Goal: Task Accomplishment & Management: Complete application form

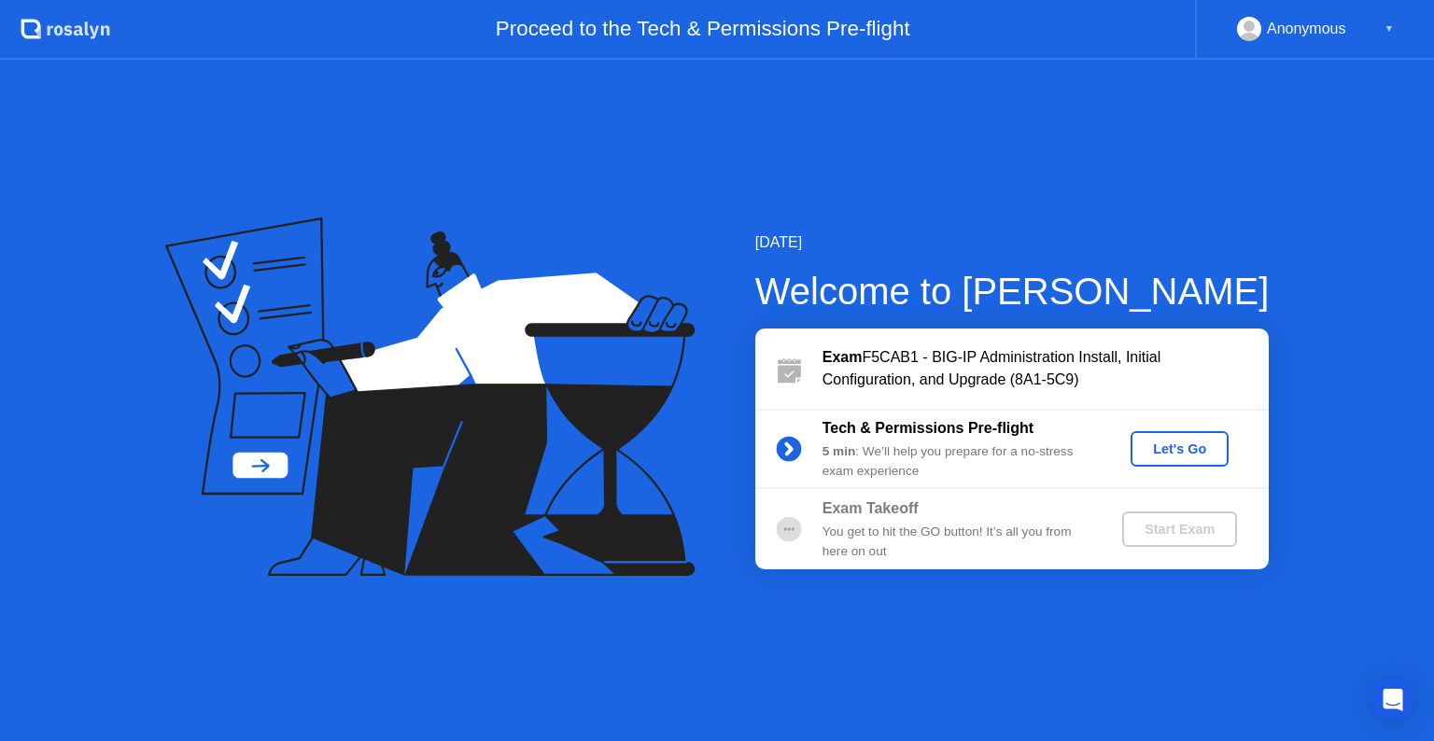
click at [1159, 448] on div "Let's Go" at bounding box center [1179, 448] width 83 height 15
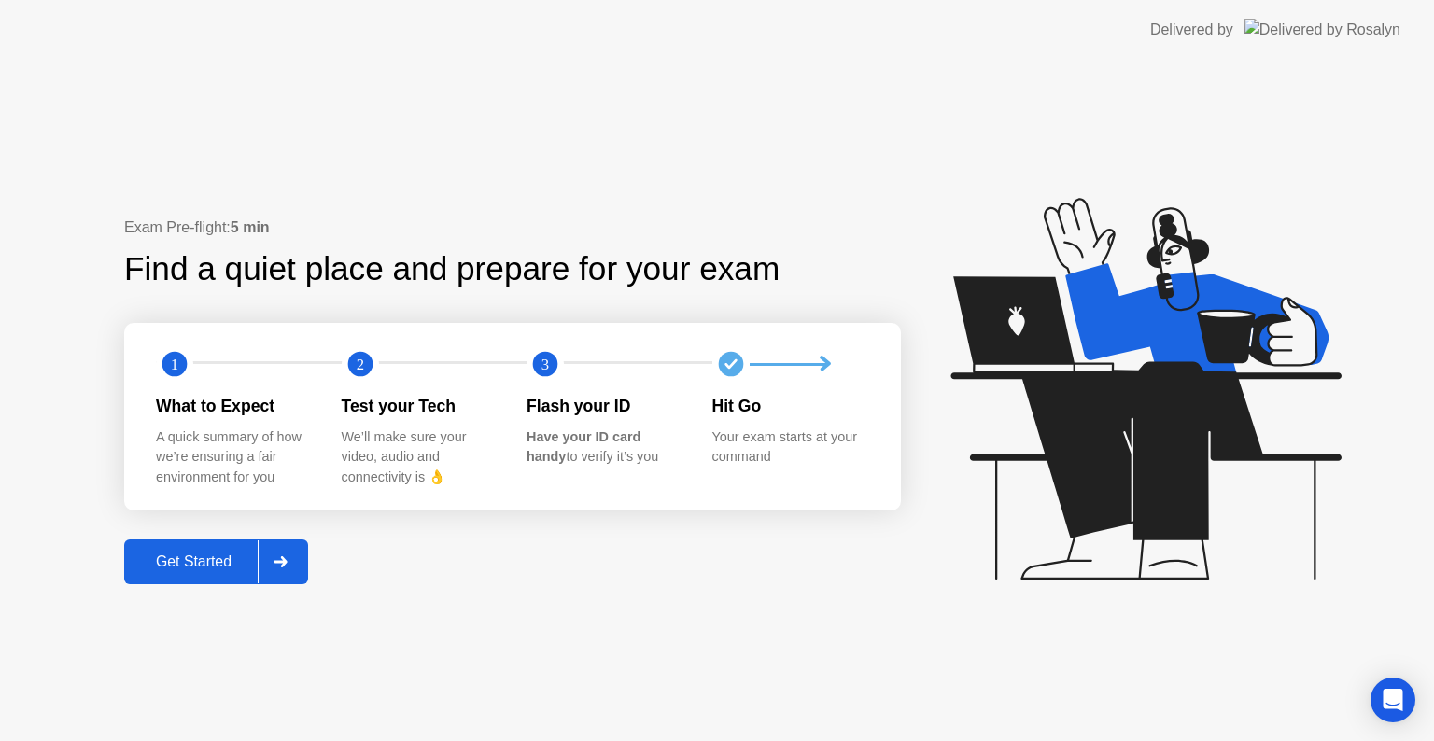
click at [187, 567] on div "Get Started" at bounding box center [194, 562] width 128 height 17
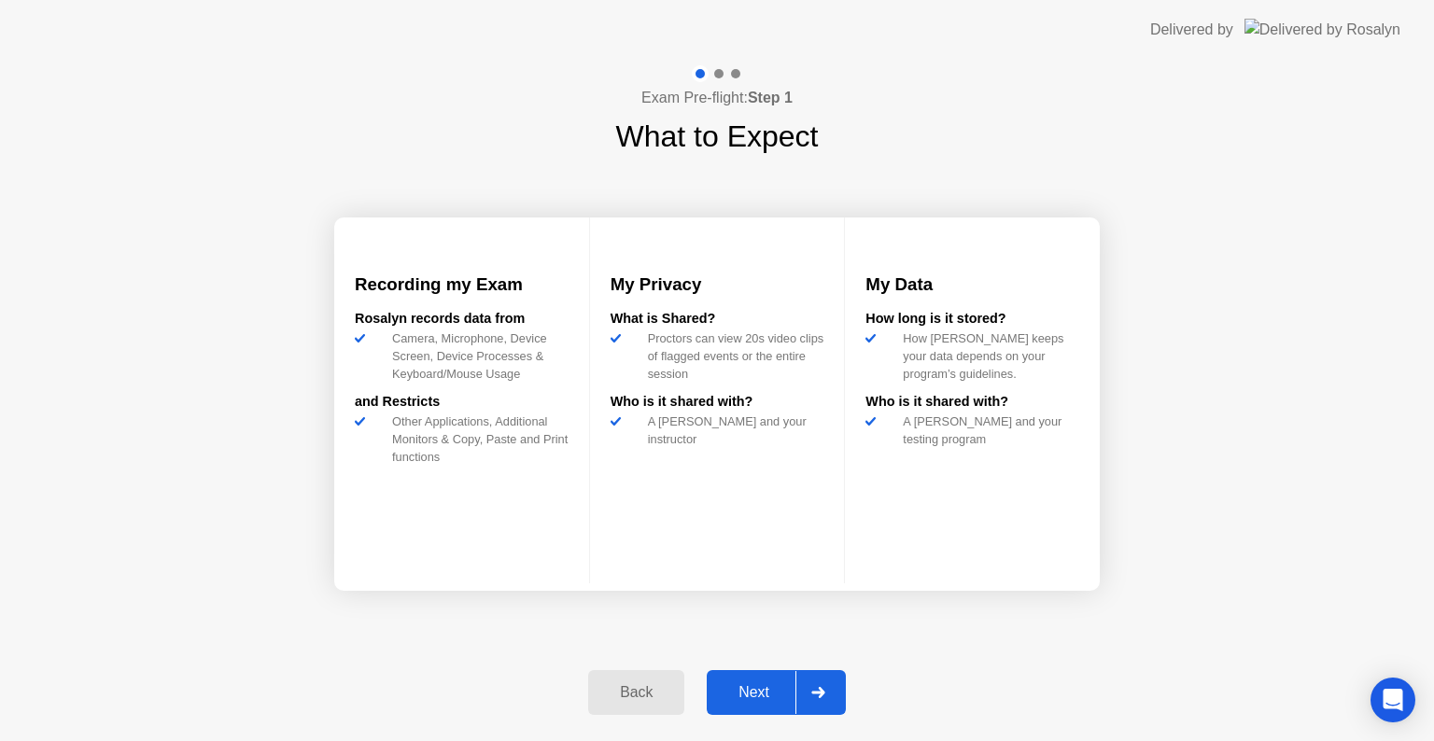
click at [753, 687] on div "Next" at bounding box center [753, 692] width 83 height 17
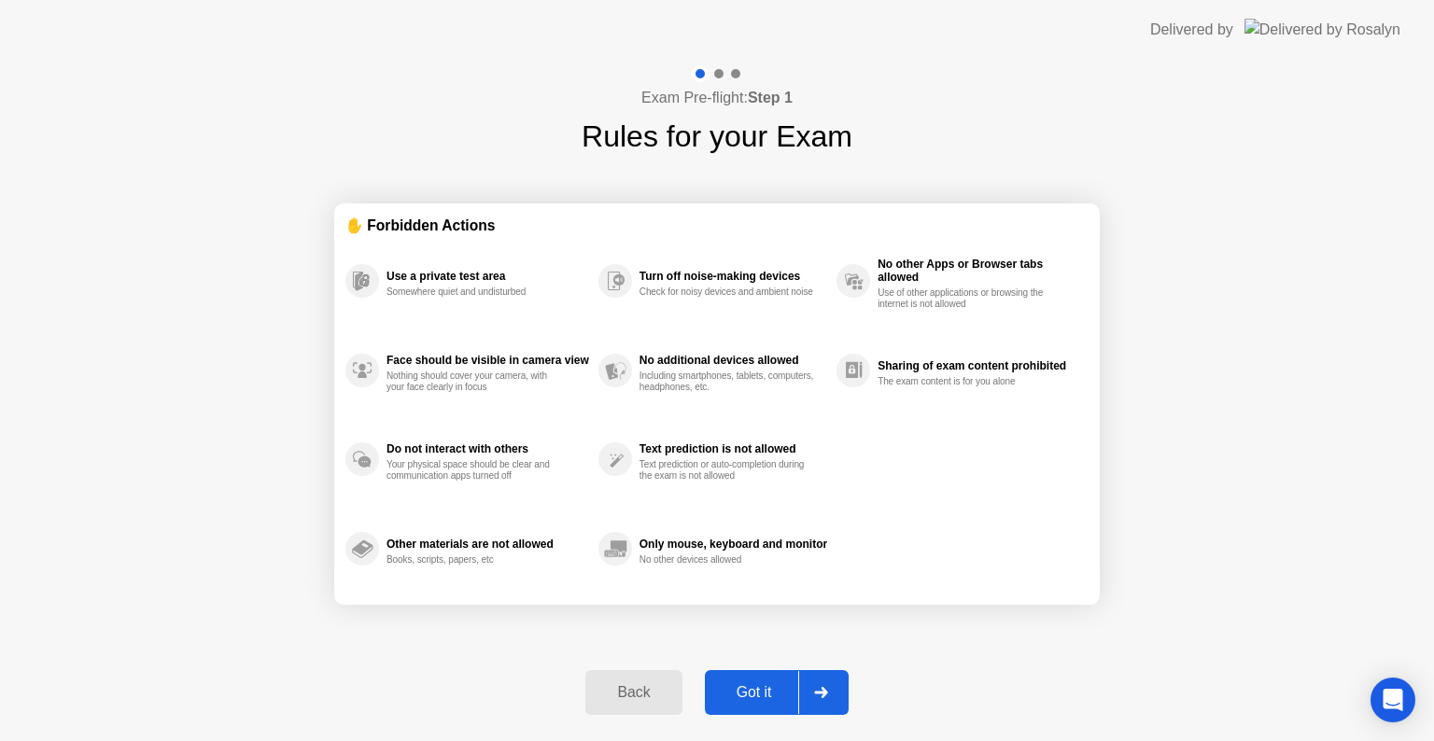
click at [753, 687] on div "Got it" at bounding box center [754, 692] width 88 height 17
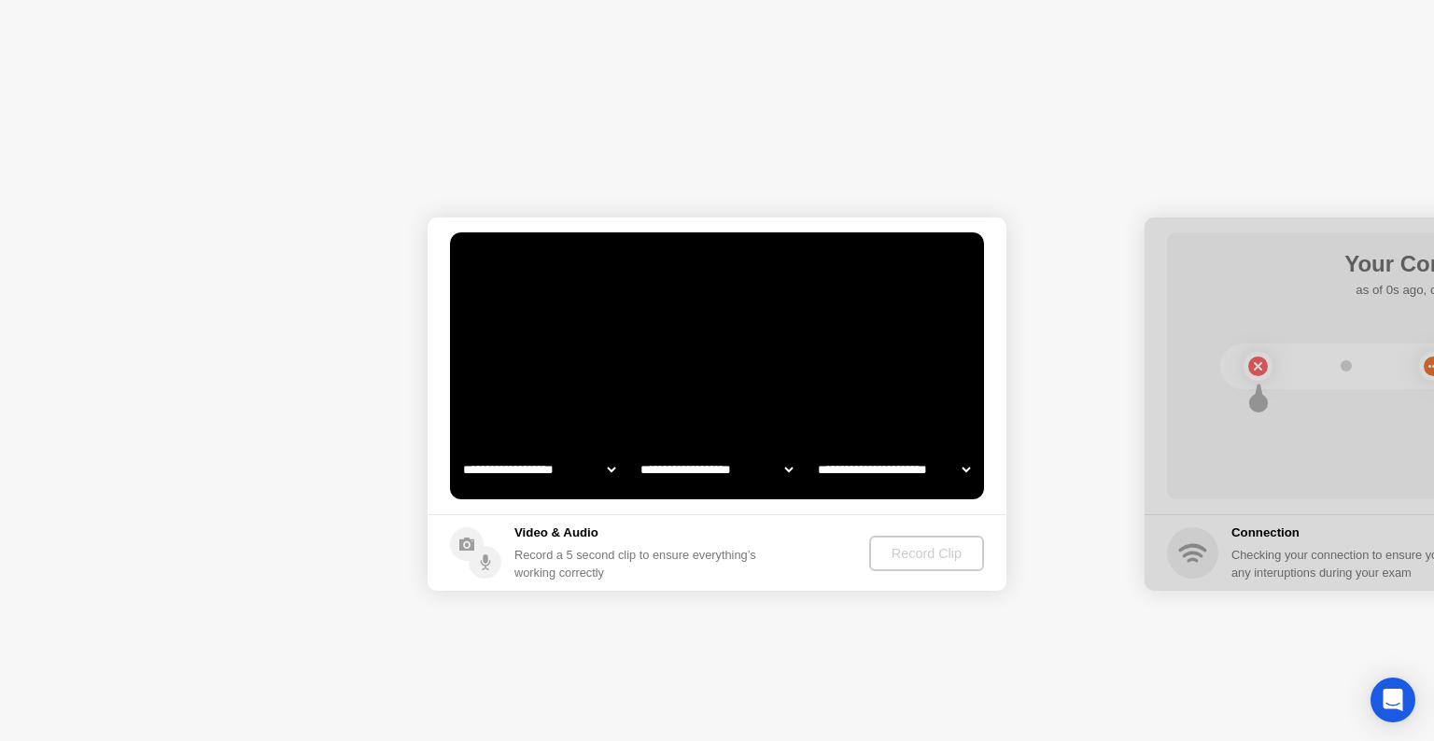
select select "**********"
select select "*******"
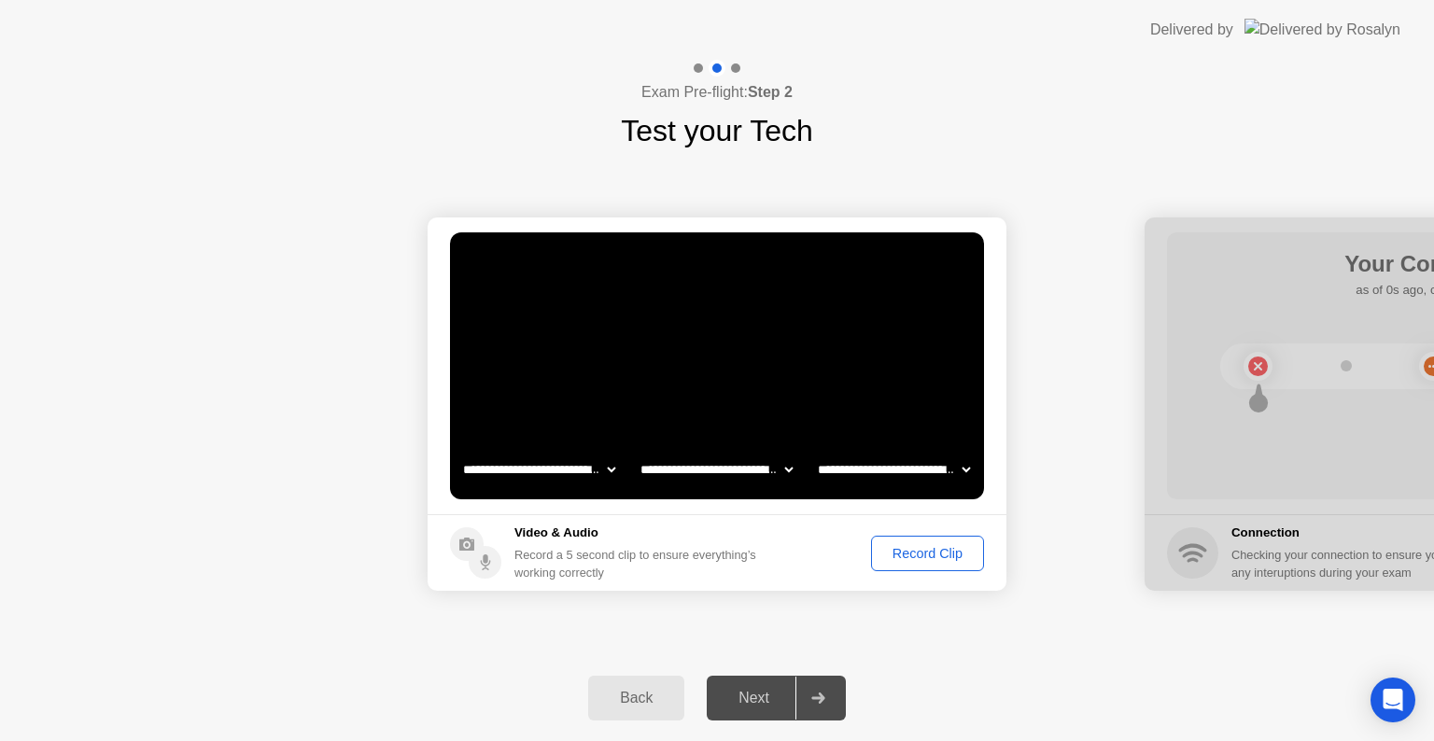
click at [900, 553] on div "Record Clip" at bounding box center [927, 553] width 100 height 15
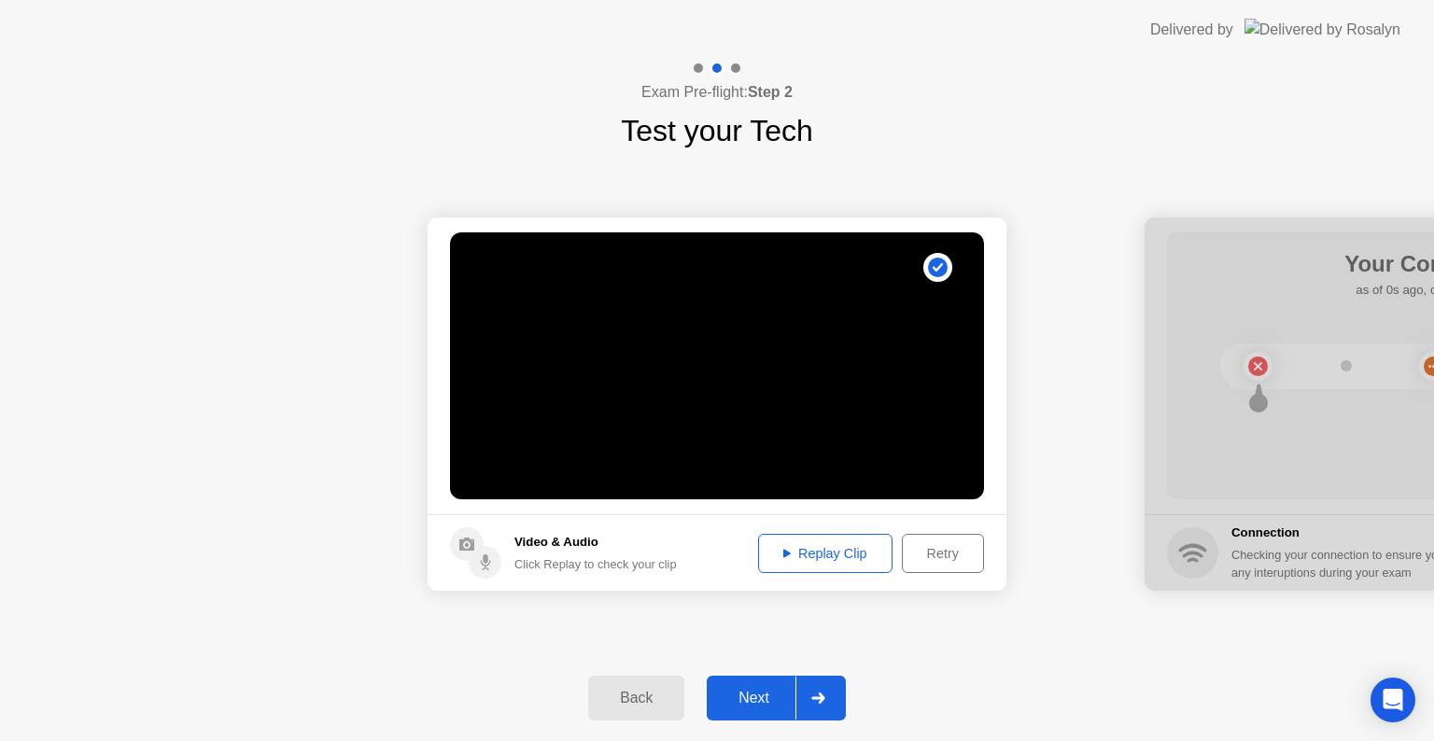
click at [817, 703] on div at bounding box center [817, 698] width 45 height 43
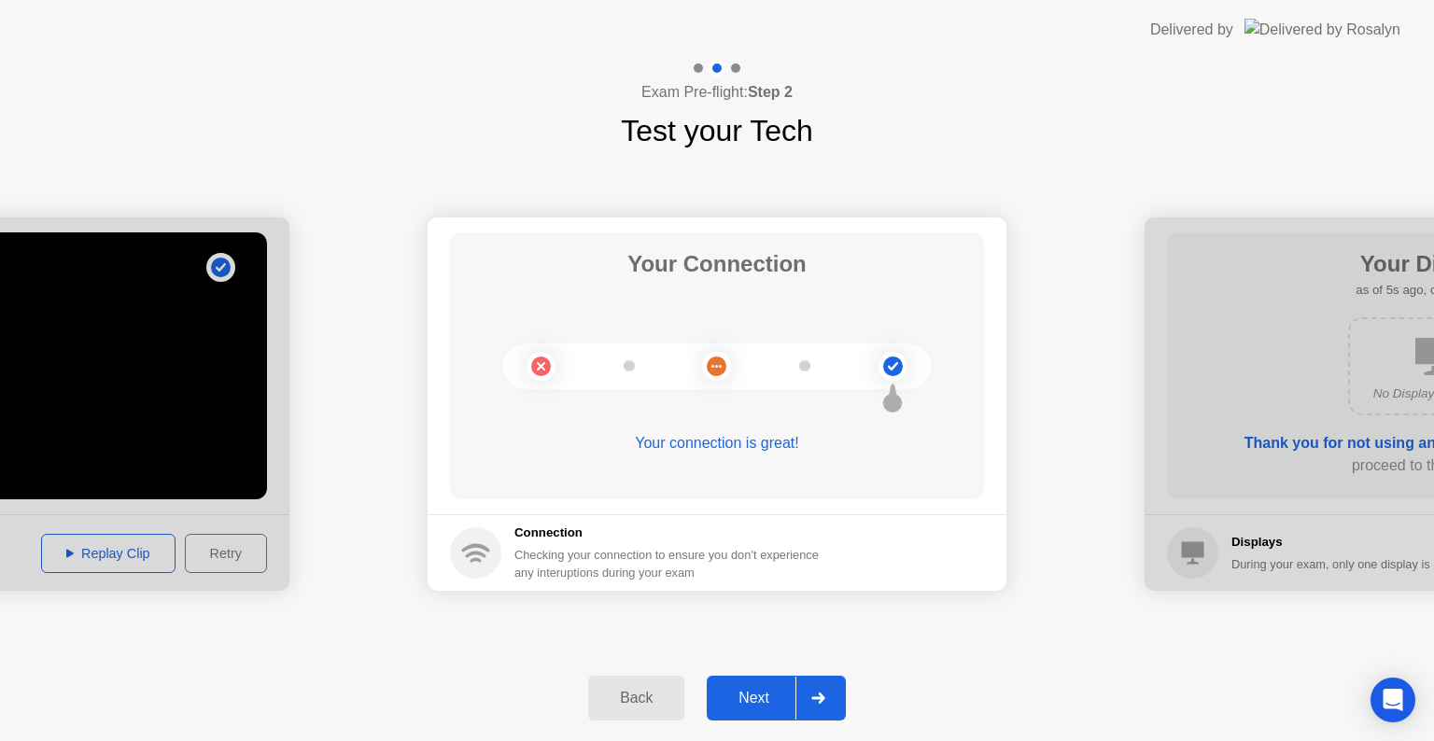
click at [825, 693] on icon at bounding box center [818, 698] width 14 height 11
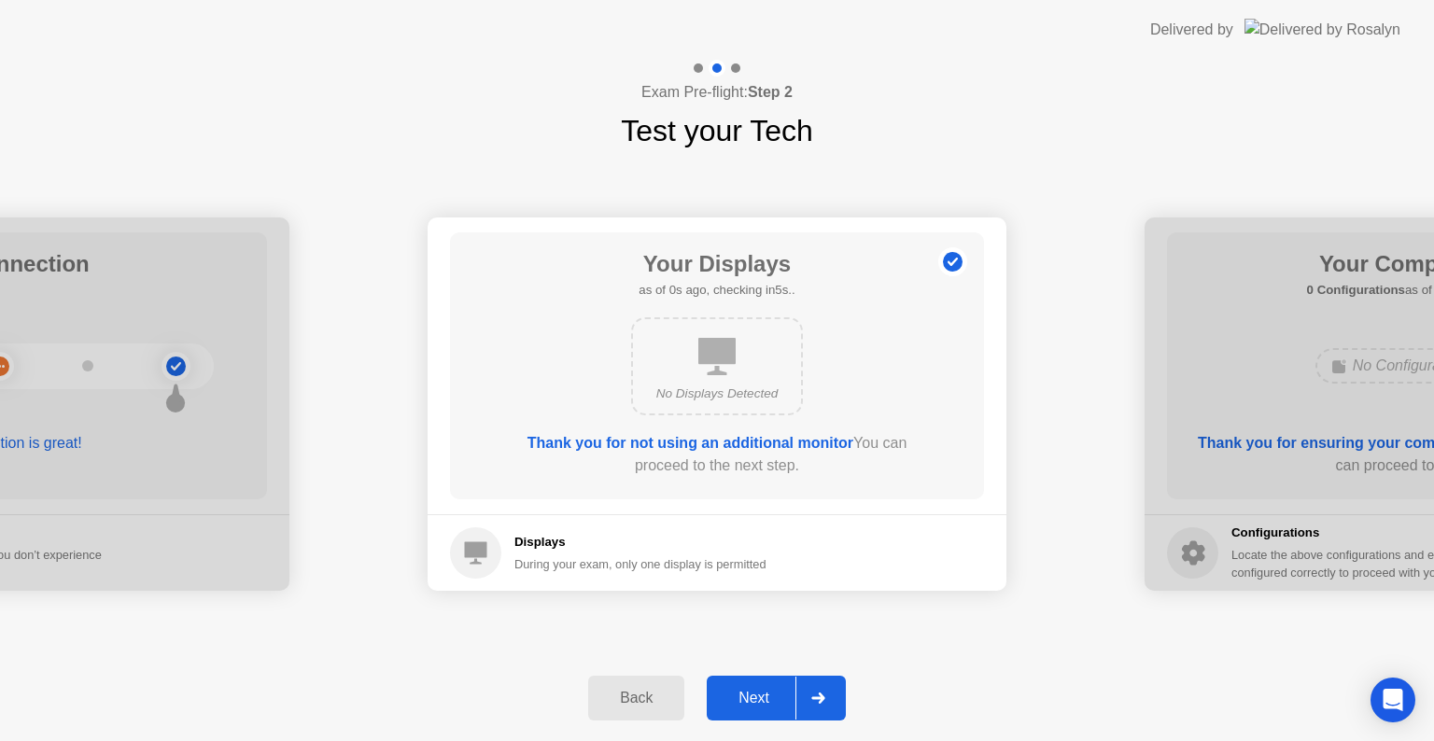
click at [724, 351] on icon at bounding box center [716, 356] width 37 height 37
click at [818, 702] on icon at bounding box center [818, 698] width 14 height 11
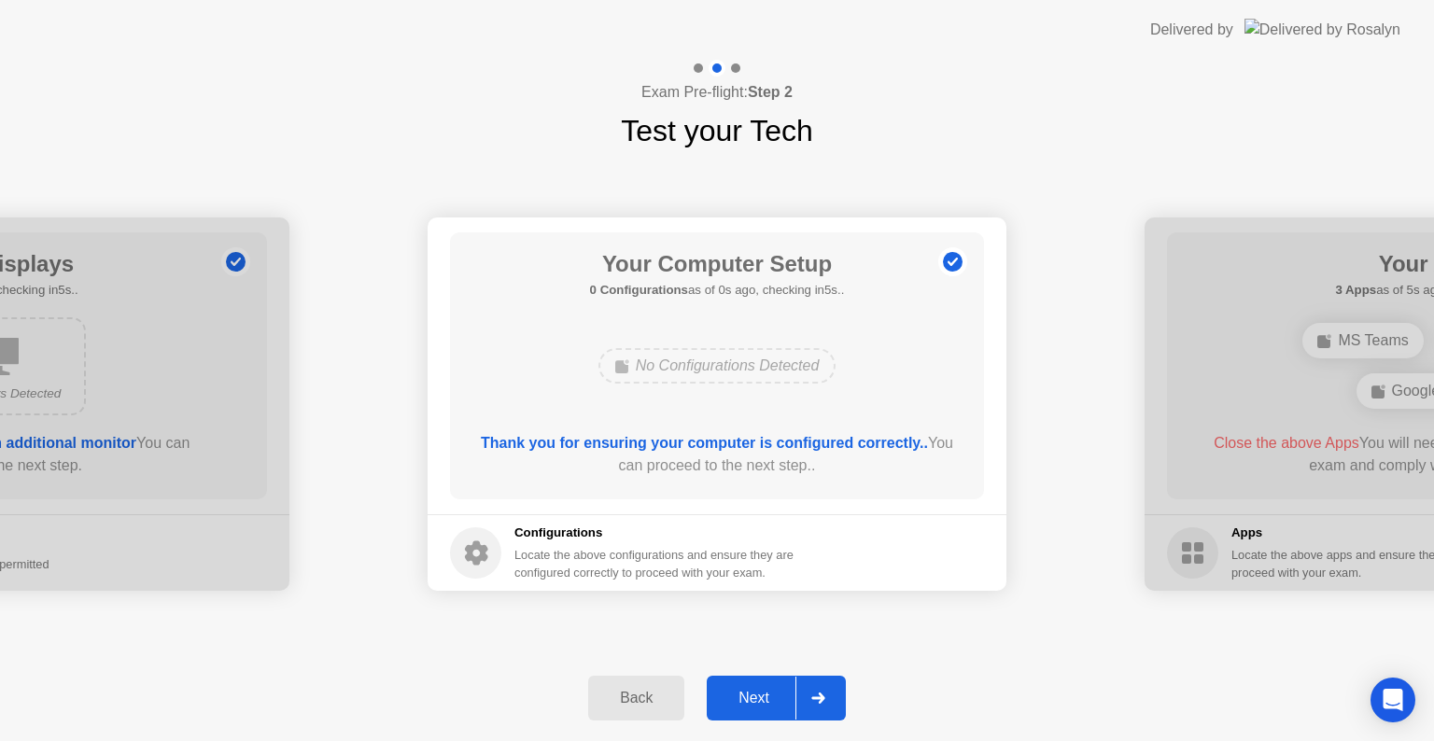
click at [743, 705] on div "Next" at bounding box center [753, 698] width 83 height 17
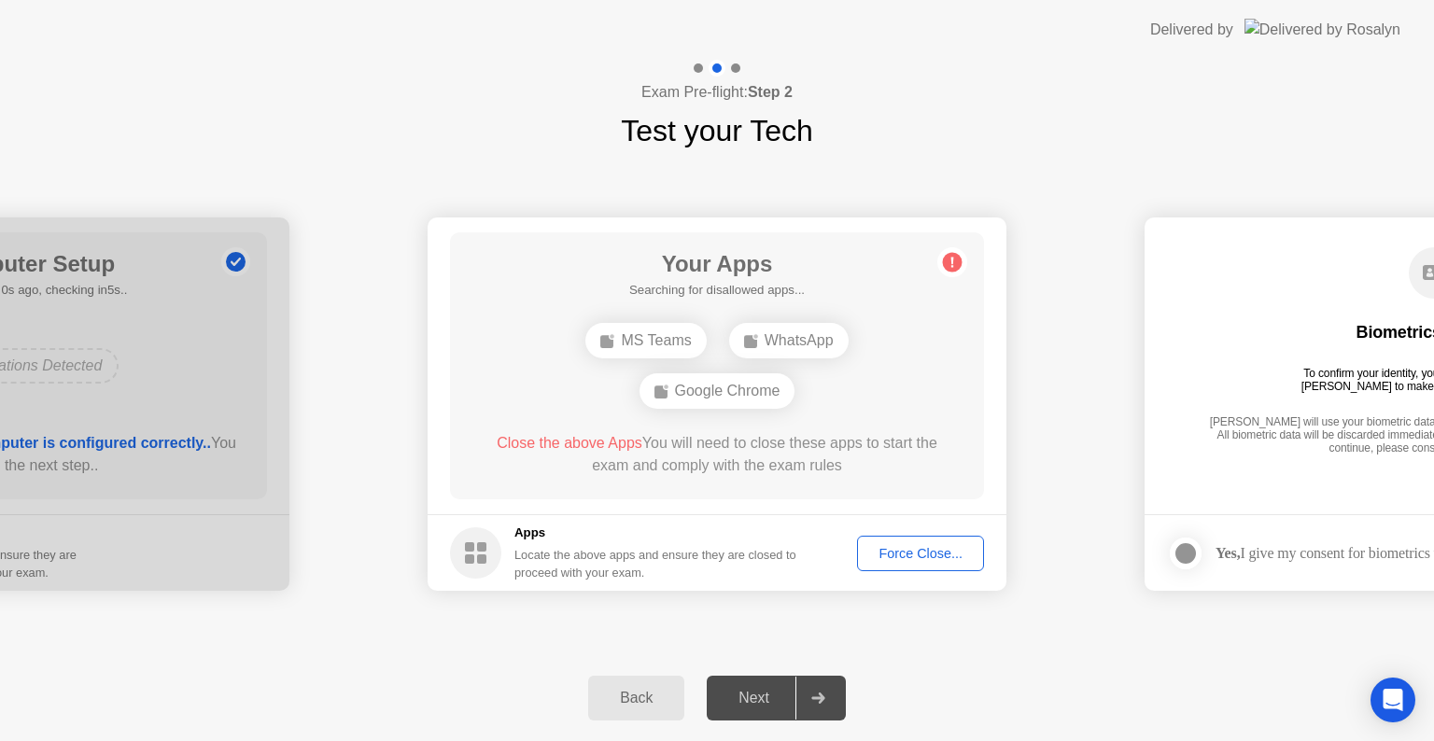
click at [899, 549] on div "Force Close..." at bounding box center [920, 553] width 114 height 15
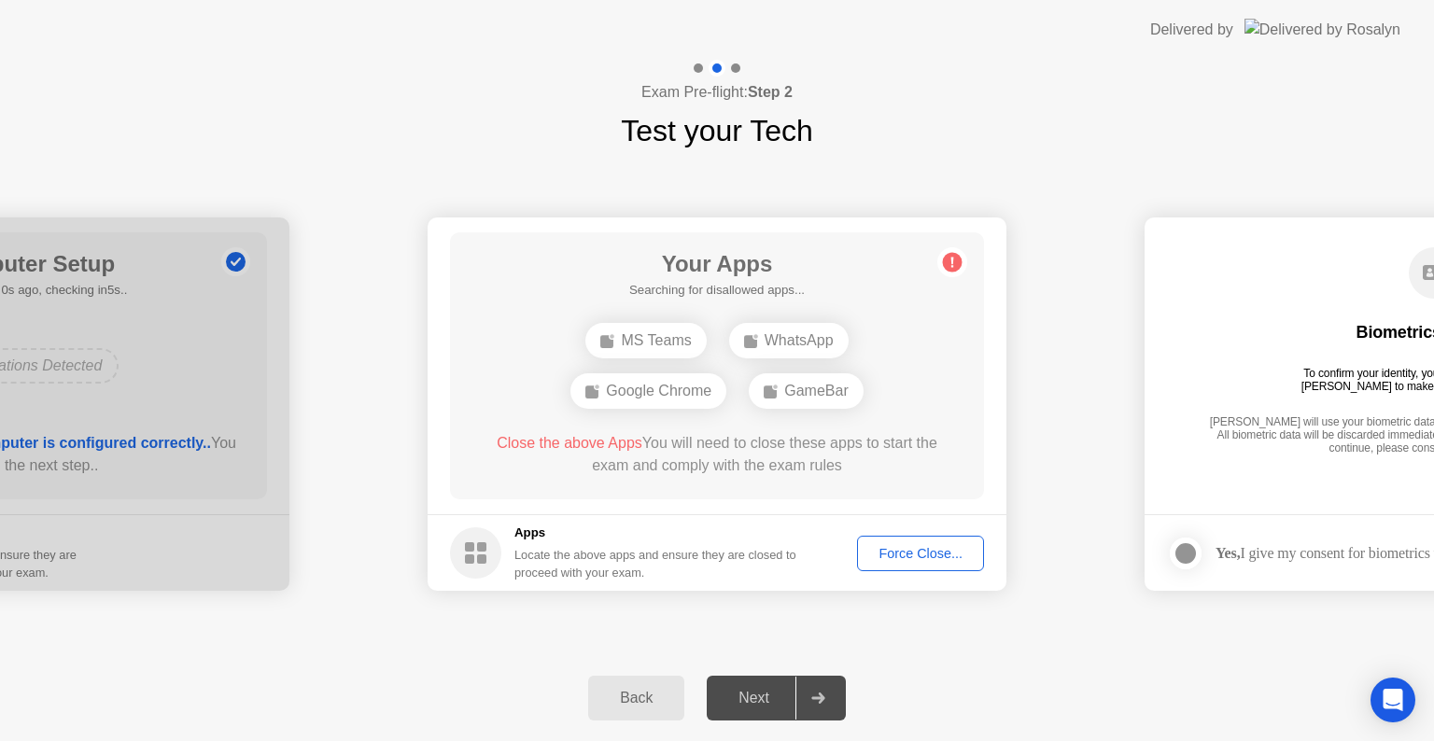
click at [643, 340] on div "MS Teams WhatsApp Google Chrome GameBar" at bounding box center [716, 365] width 427 height 101
click at [898, 546] on div "Force Close..." at bounding box center [920, 553] width 114 height 15
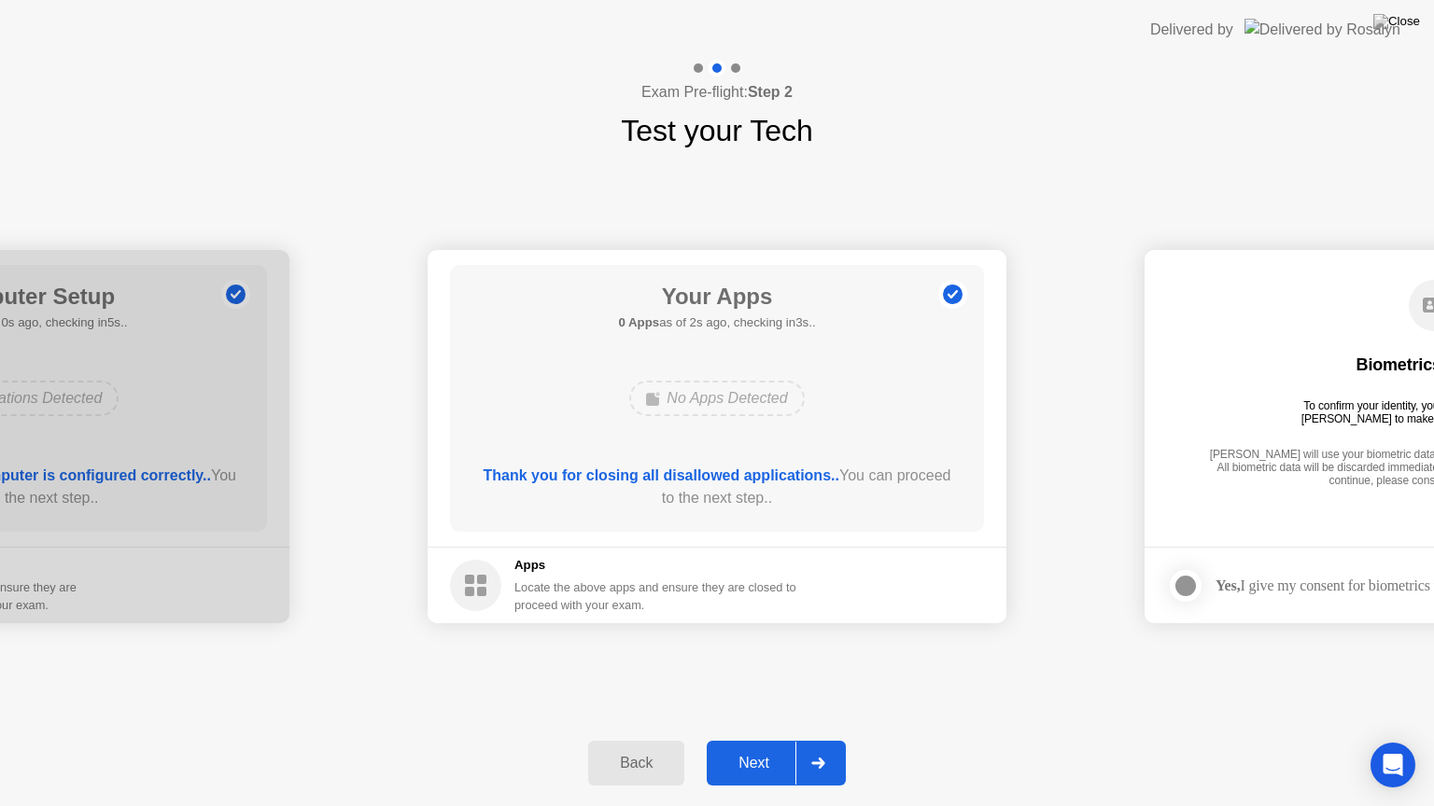
click at [820, 740] on icon at bounding box center [817, 763] width 13 height 11
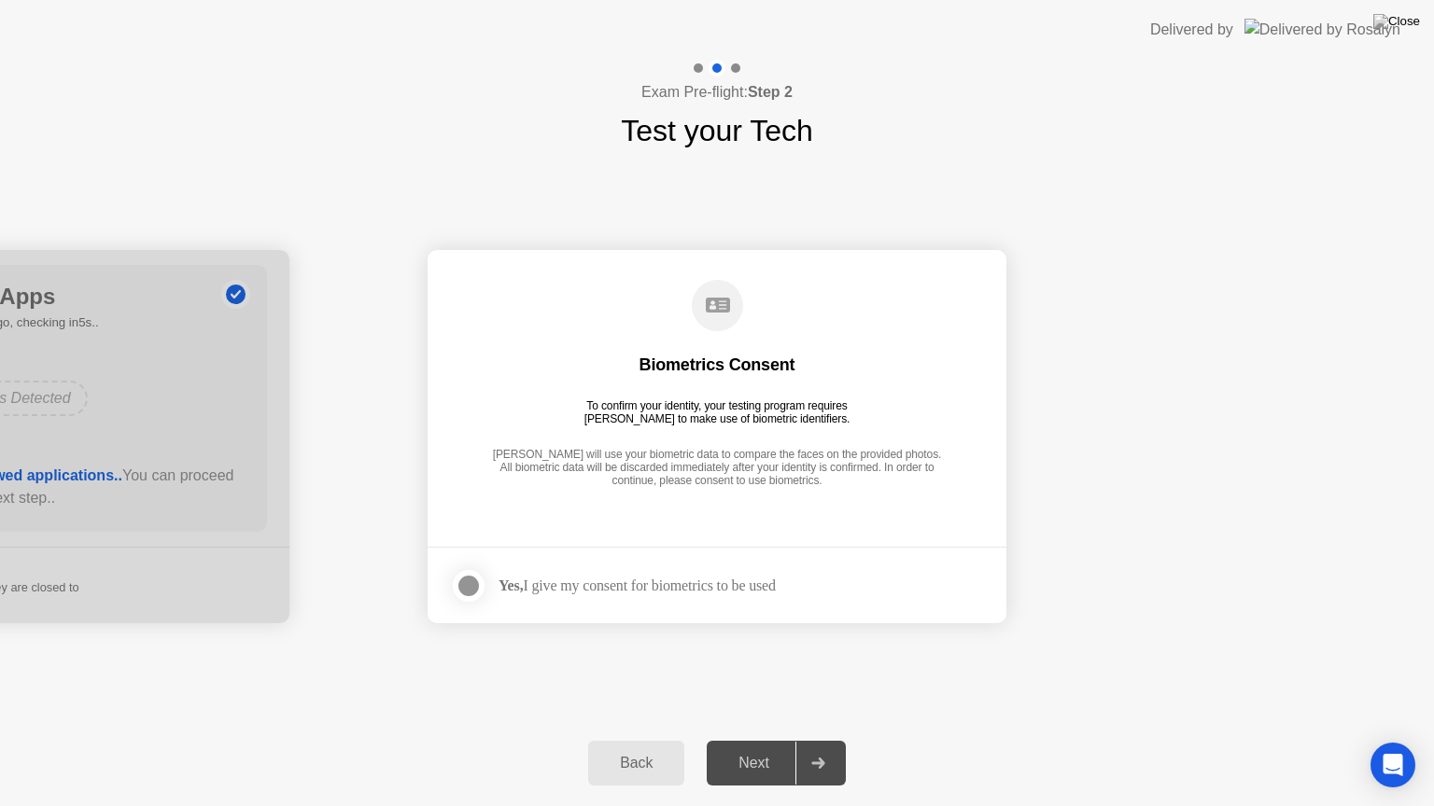
click at [468, 585] on div at bounding box center [468, 586] width 22 height 22
click at [818, 740] on icon at bounding box center [817, 763] width 13 height 11
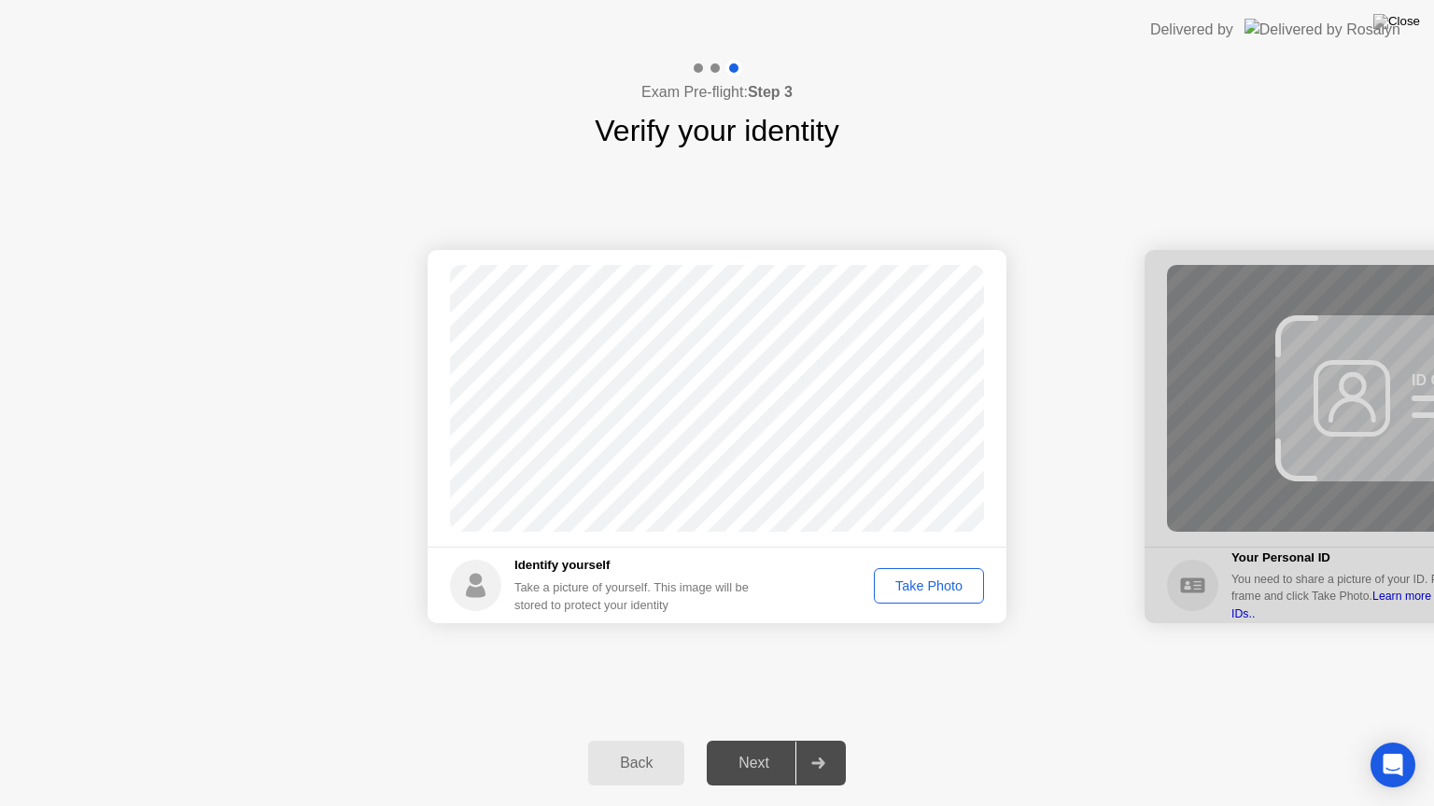
click at [894, 585] on div "Take Photo" at bounding box center [928, 586] width 97 height 15
click at [756, 740] on div "Next" at bounding box center [753, 763] width 83 height 17
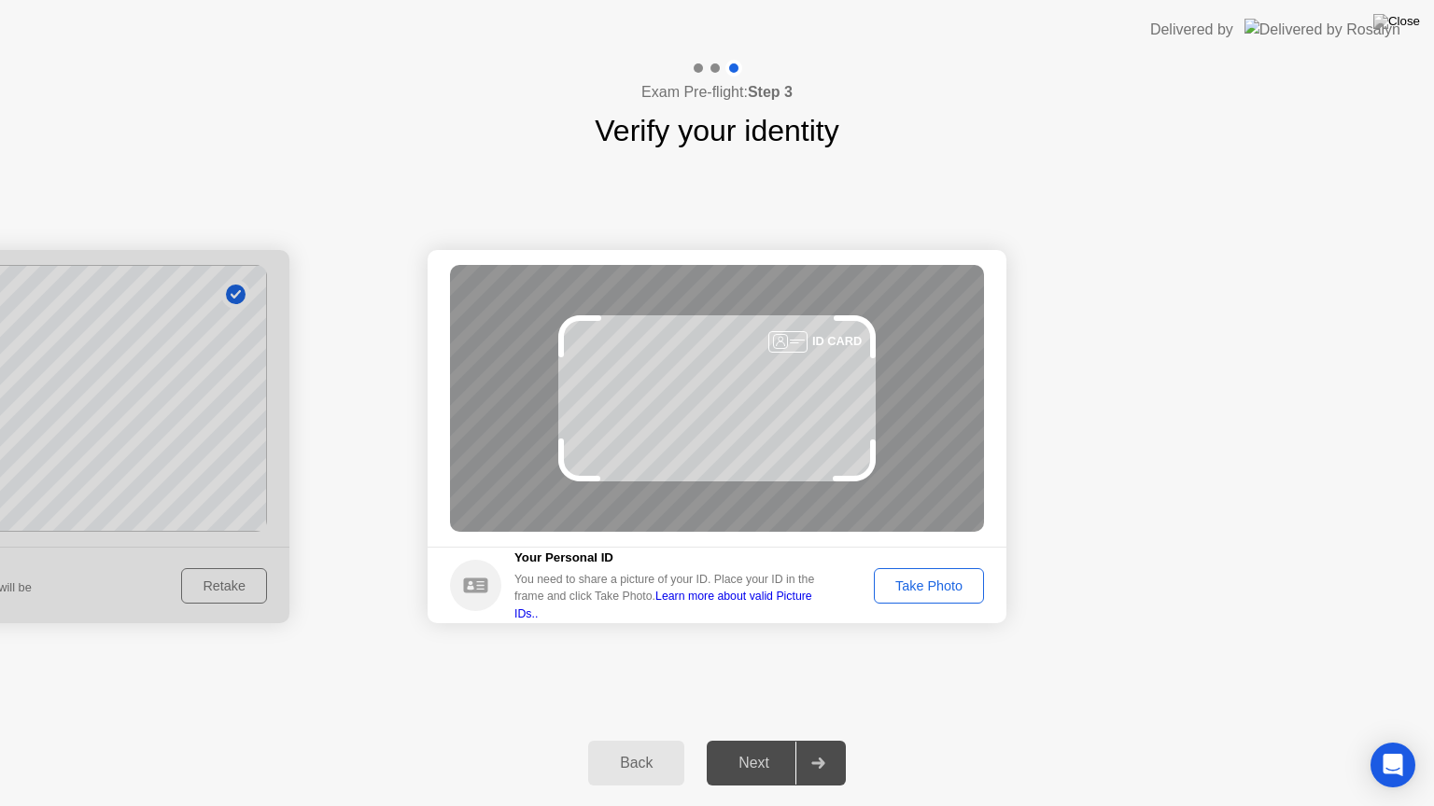
click at [928, 586] on div "Take Photo" at bounding box center [928, 586] width 97 height 15
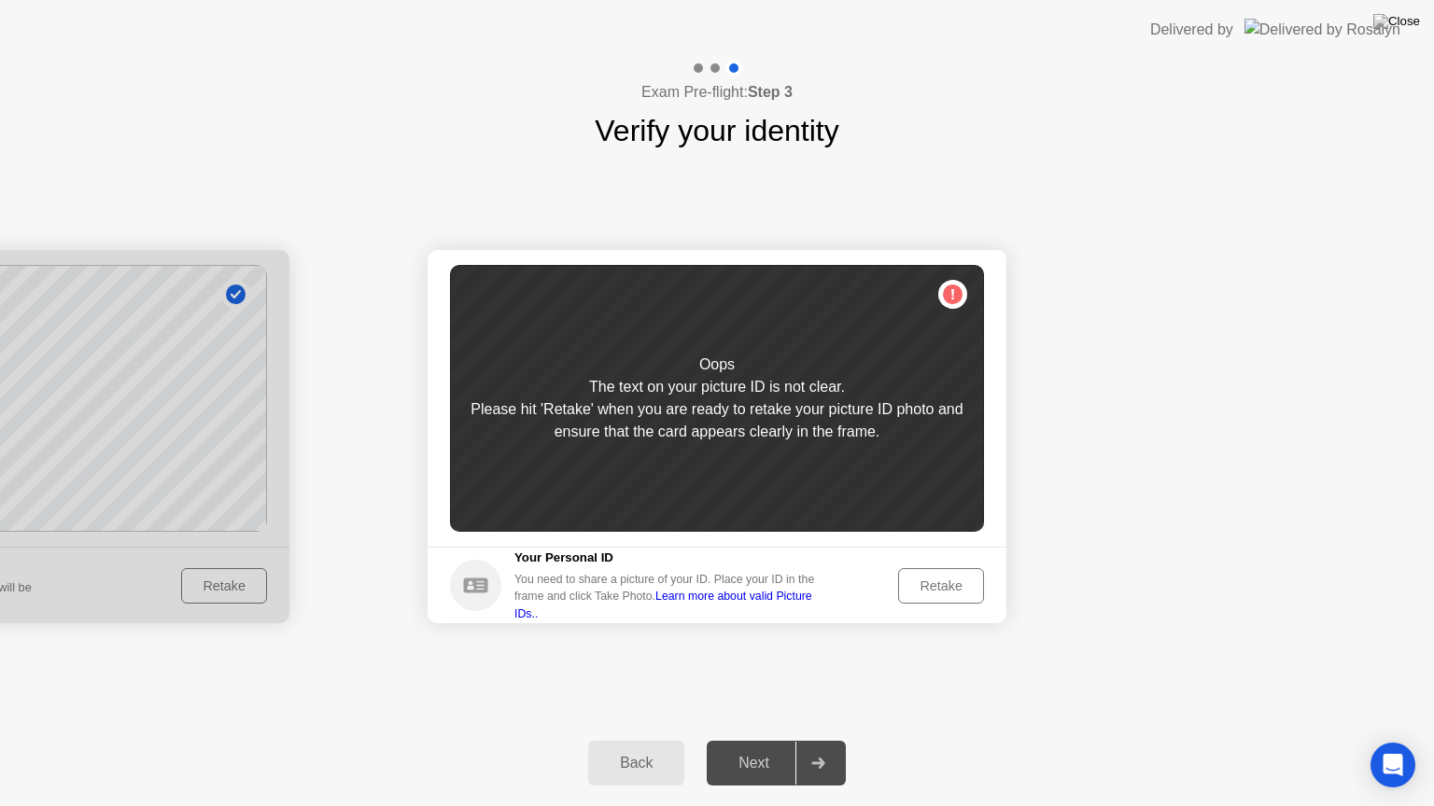
click at [928, 584] on div "Retake" at bounding box center [940, 586] width 73 height 15
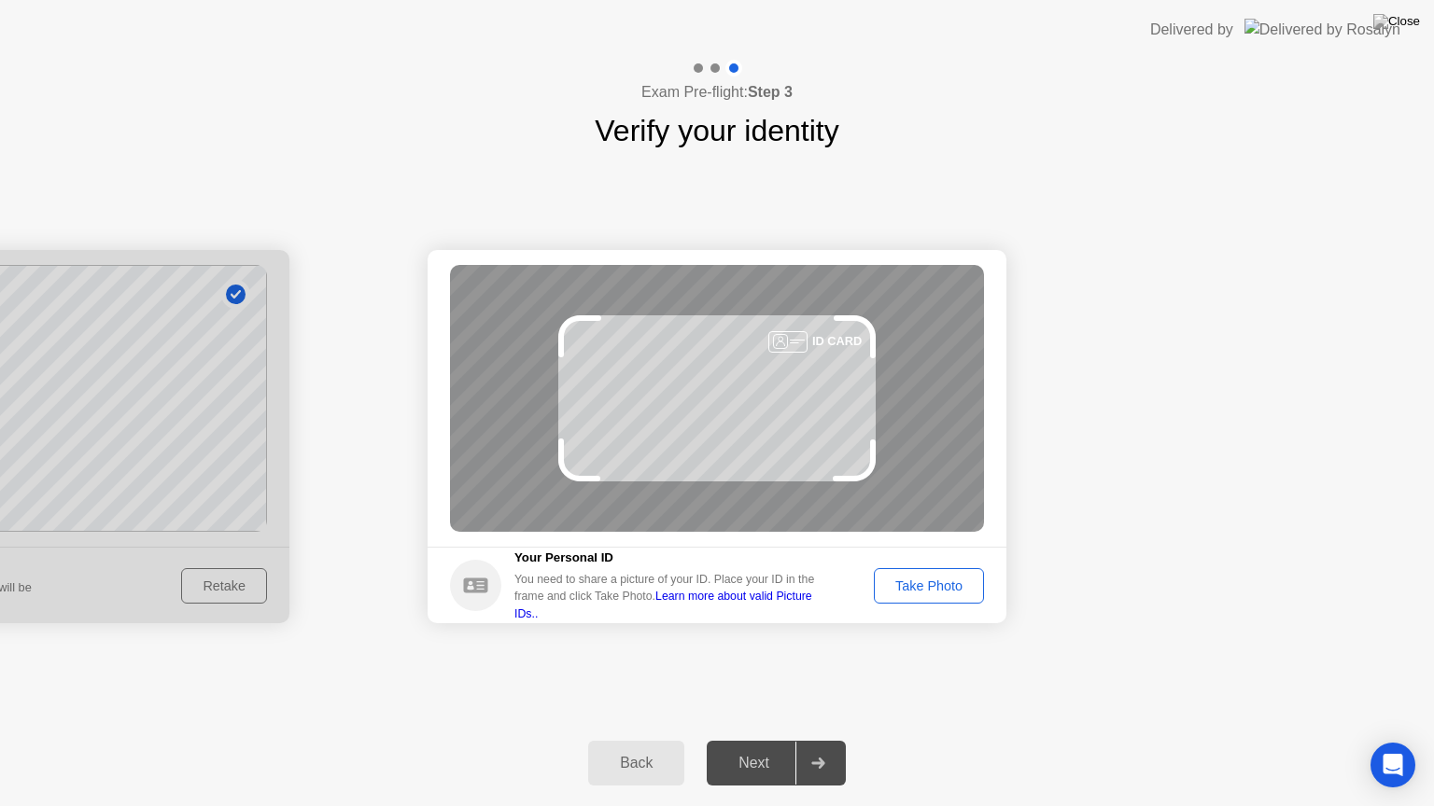
click at [928, 584] on div "Take Photo" at bounding box center [928, 586] width 97 height 15
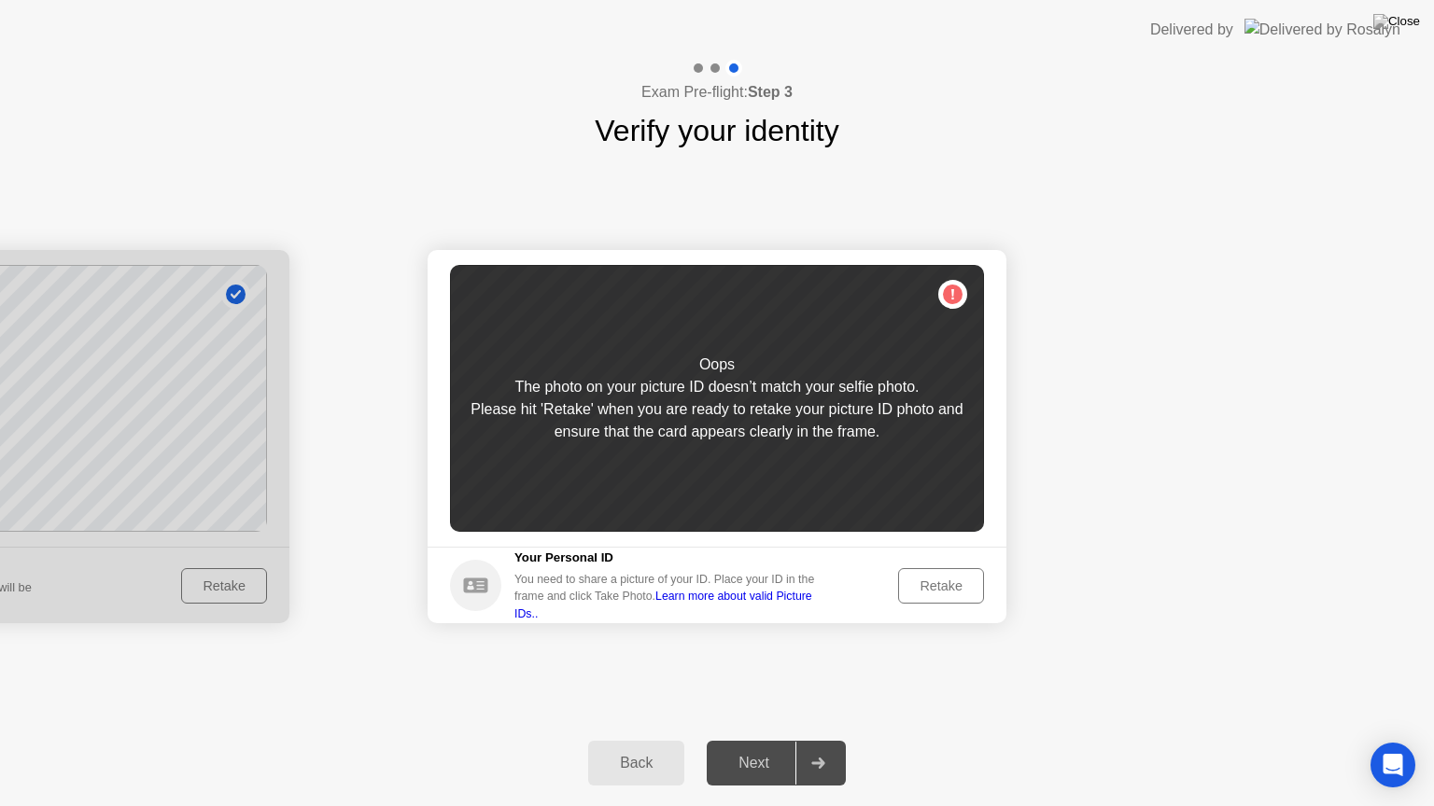
click at [928, 584] on div "Retake" at bounding box center [940, 586] width 73 height 15
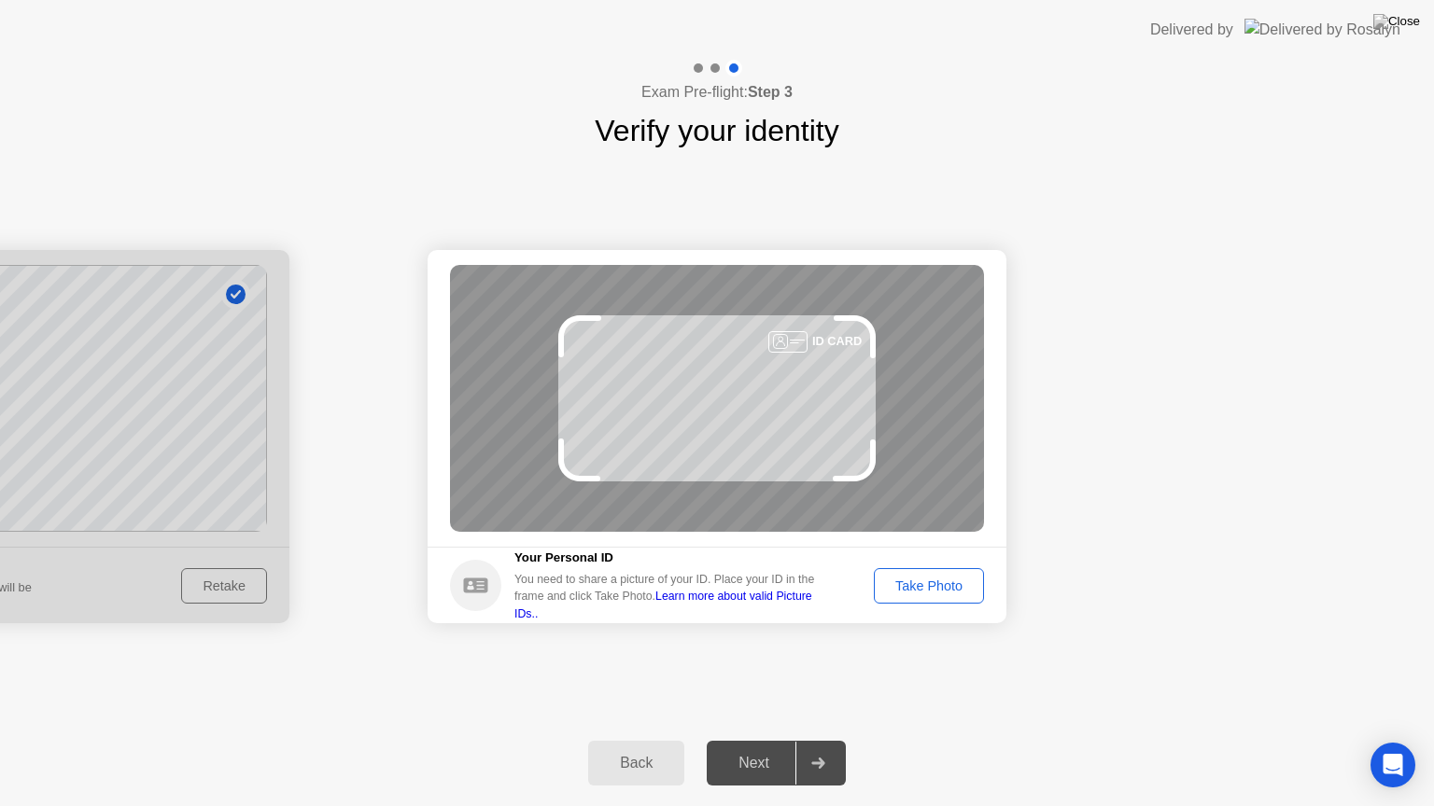
click at [931, 594] on div "Take Photo" at bounding box center [928, 586] width 97 height 15
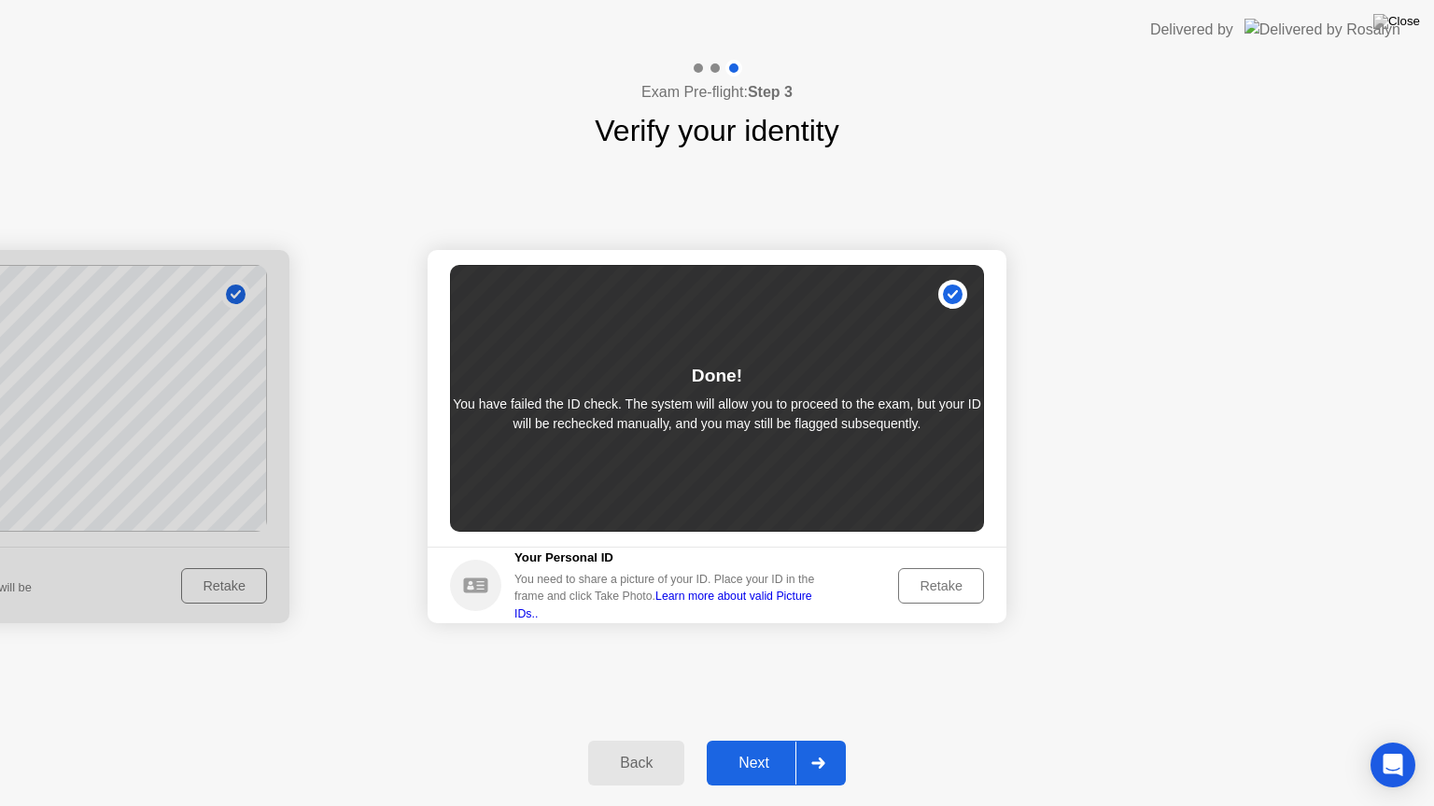
click at [824, 740] on icon at bounding box center [817, 763] width 13 height 11
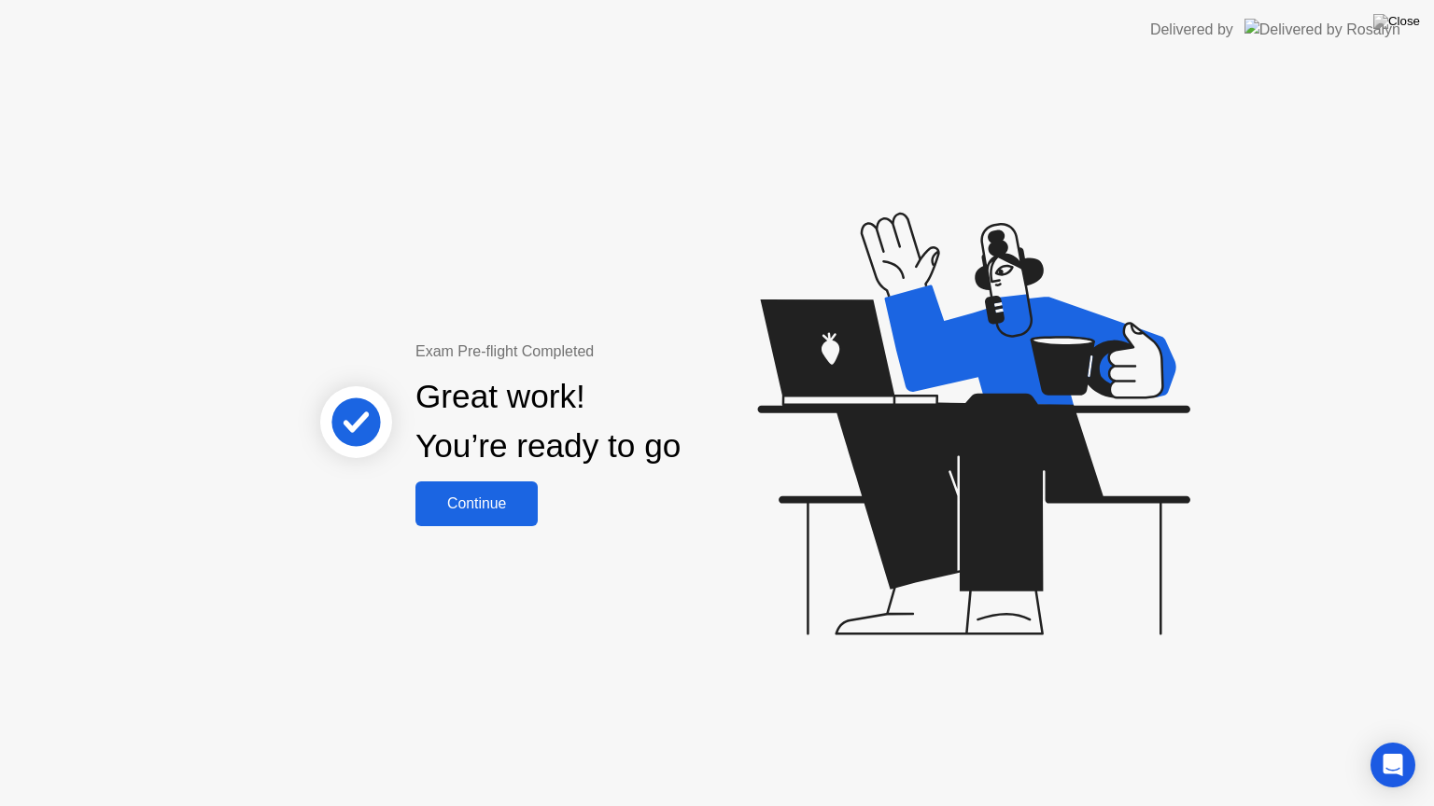
click at [470, 512] on div "Continue" at bounding box center [476, 504] width 111 height 17
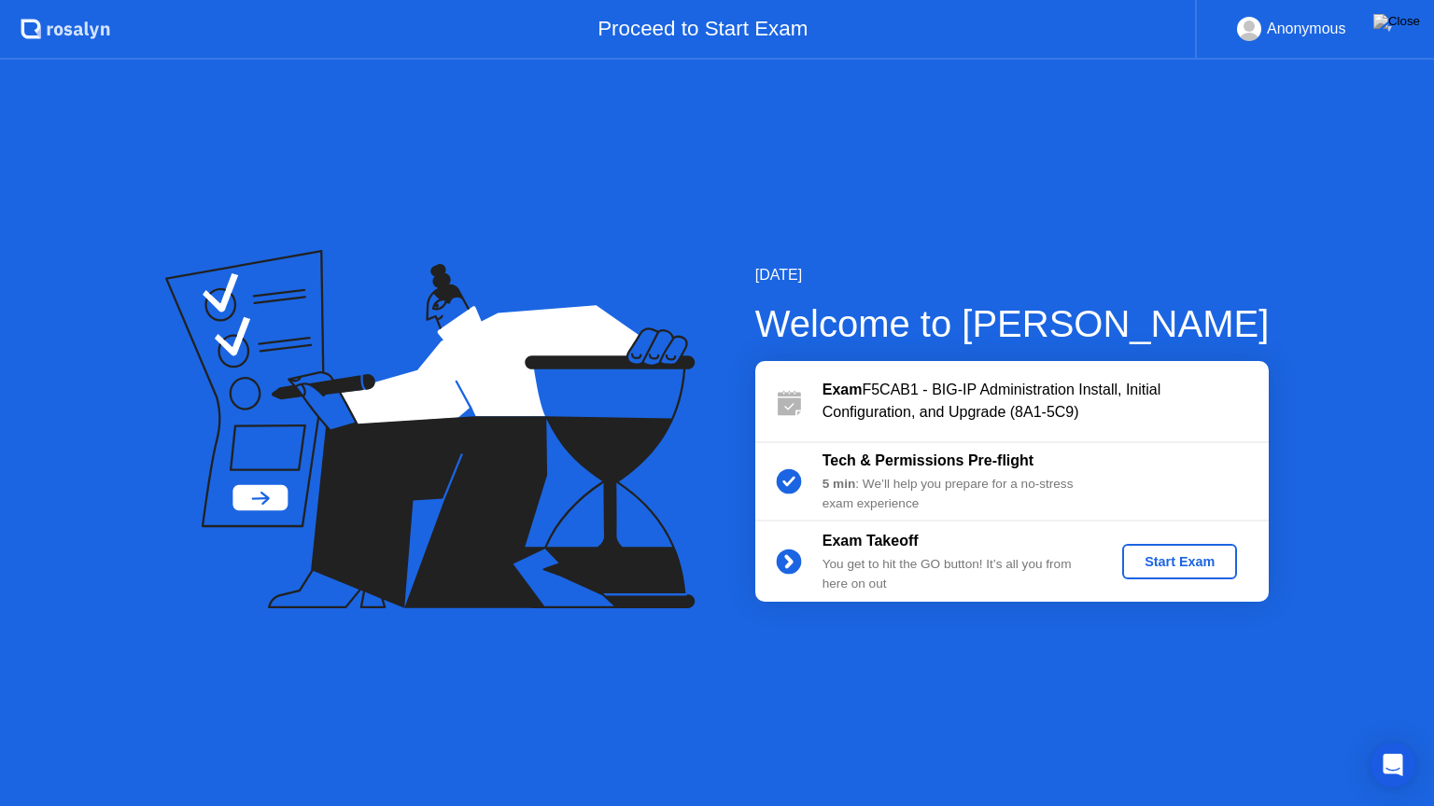
click at [1150, 569] on div "Start Exam" at bounding box center [1179, 561] width 100 height 15
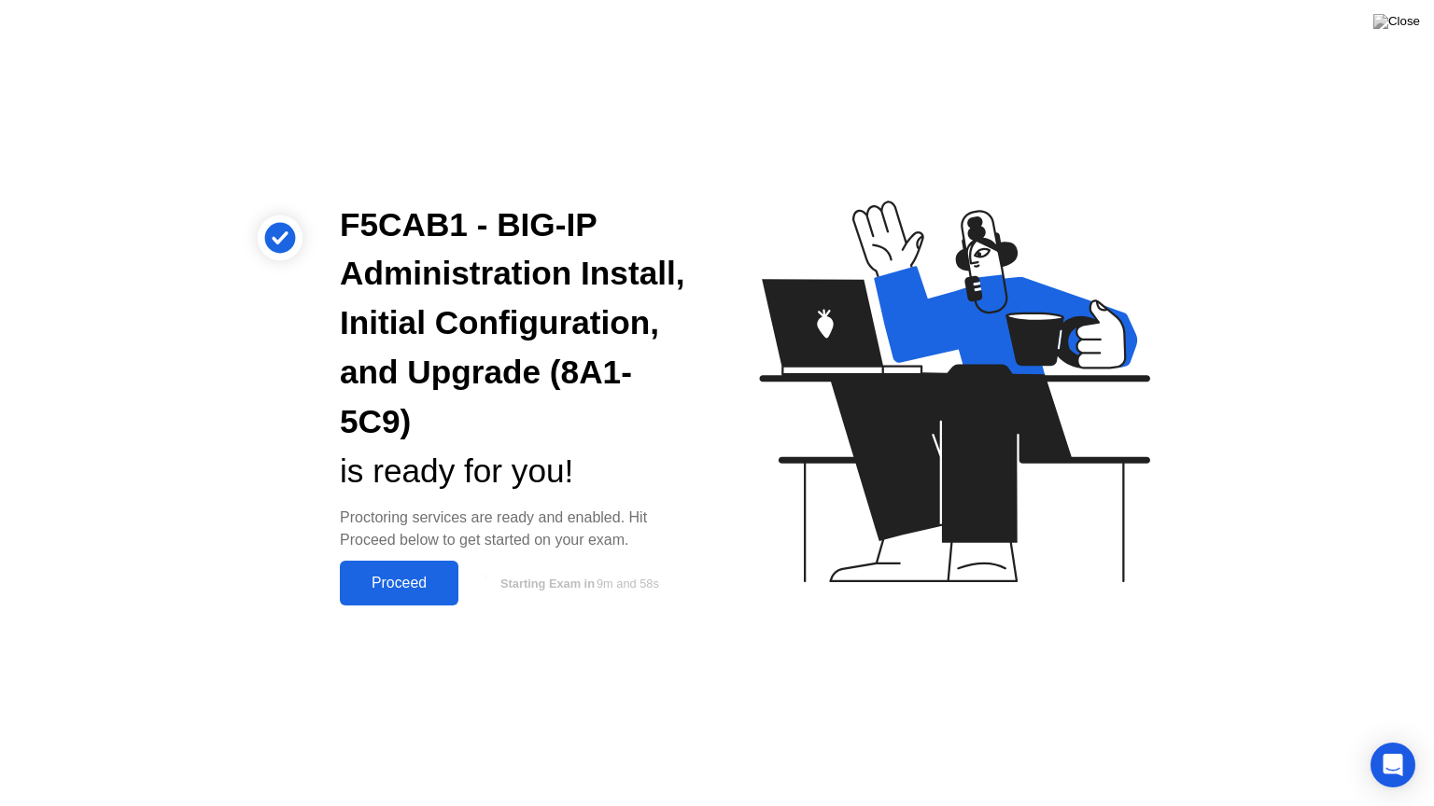
click at [392, 581] on div "Proceed" at bounding box center [398, 583] width 107 height 17
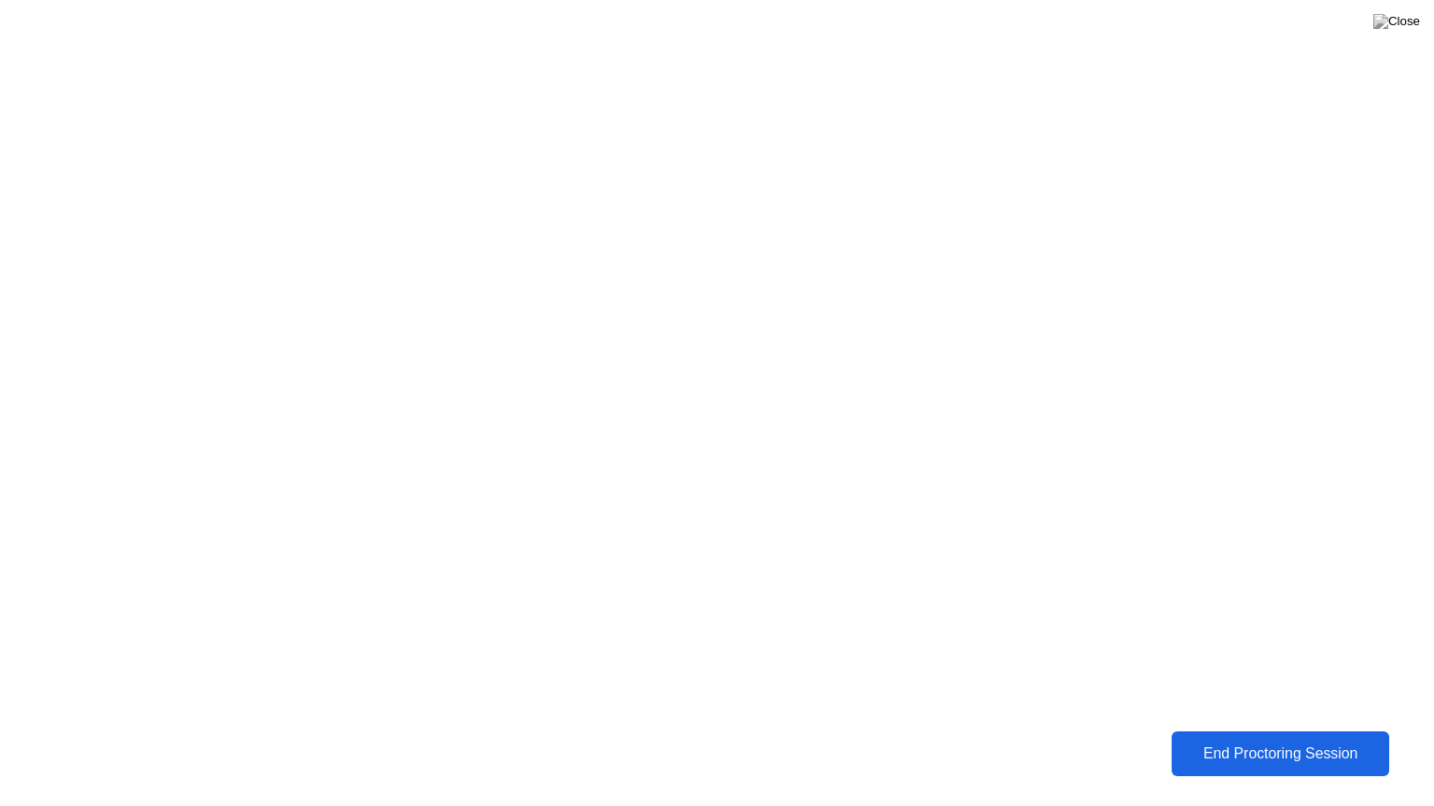
click at [1306, 740] on div "End Proctoring Session" at bounding box center [1280, 754] width 206 height 17
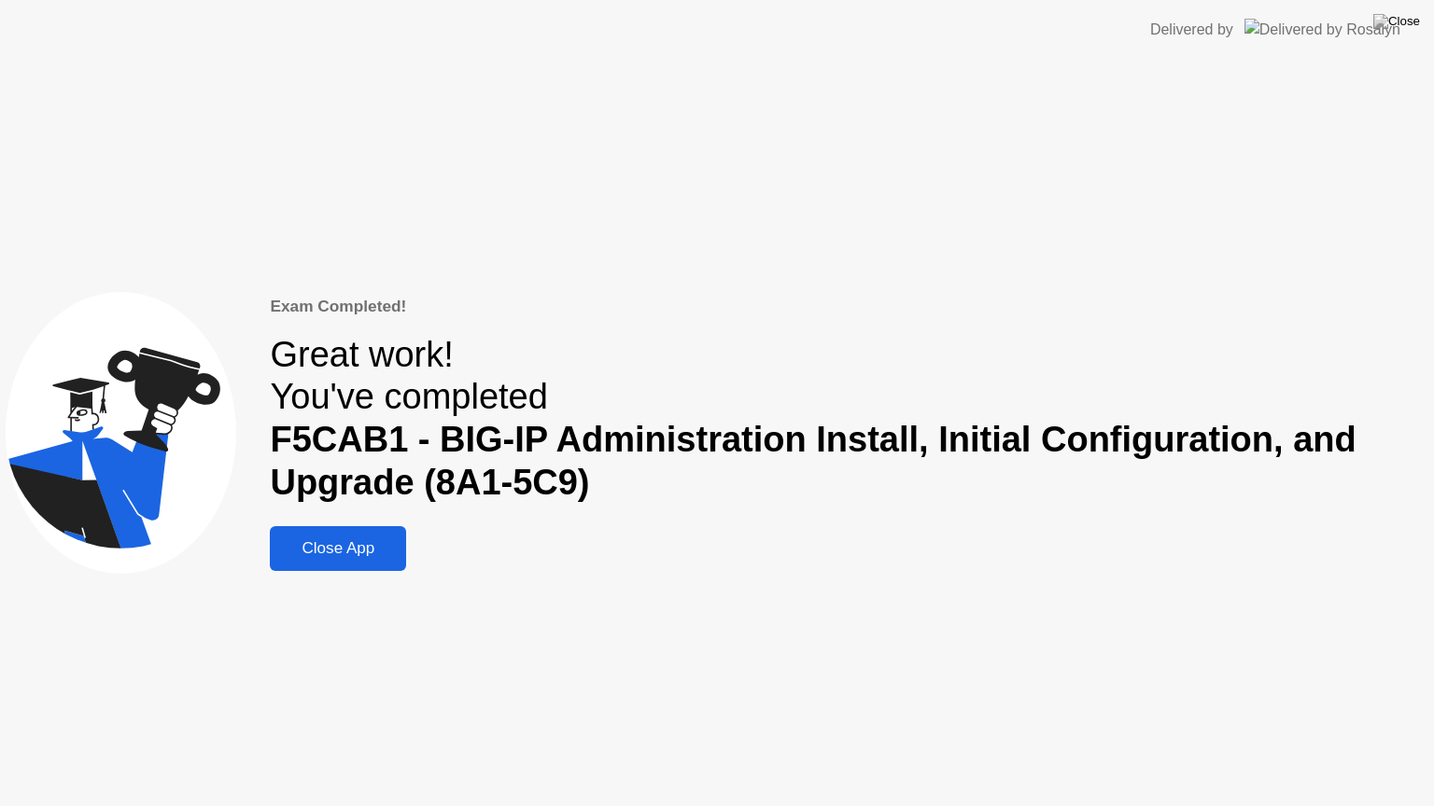
click at [380, 540] on div "Close App" at bounding box center [337, 549] width 125 height 19
